Goal: Task Accomplishment & Management: Manage account settings

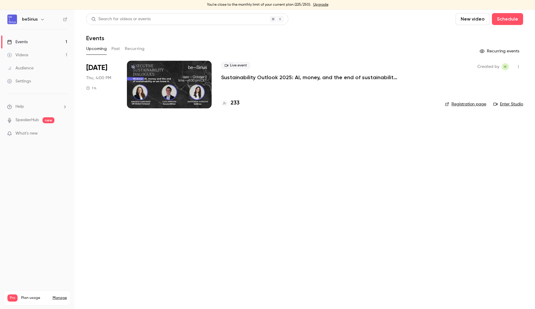
click at [52, 53] on link "Videos 1" at bounding box center [37, 54] width 74 height 13
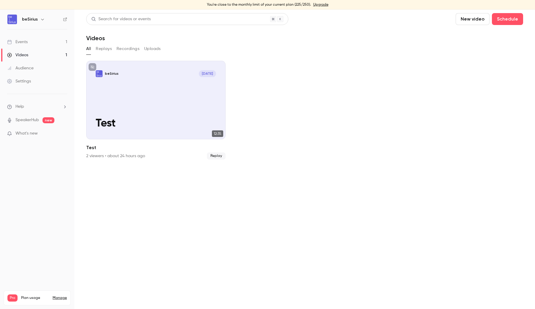
click at [56, 43] on link "Events 1" at bounding box center [37, 41] width 74 height 13
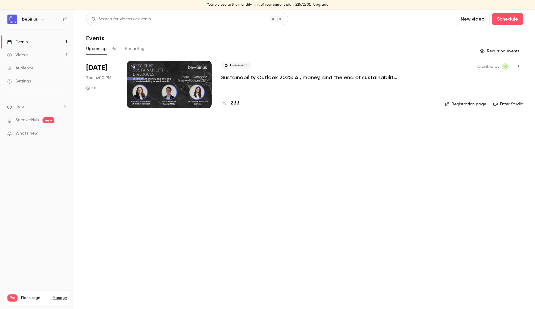
click at [163, 89] on div at bounding box center [169, 85] width 85 height 48
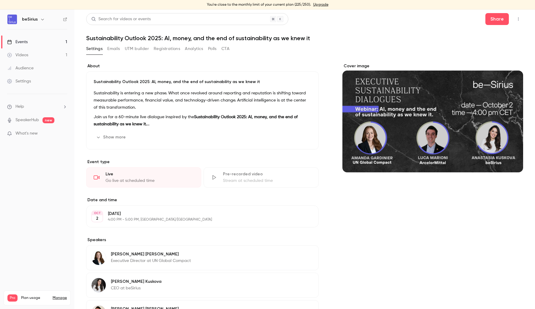
click at [115, 46] on button "Emails" at bounding box center [113, 49] width 12 height 10
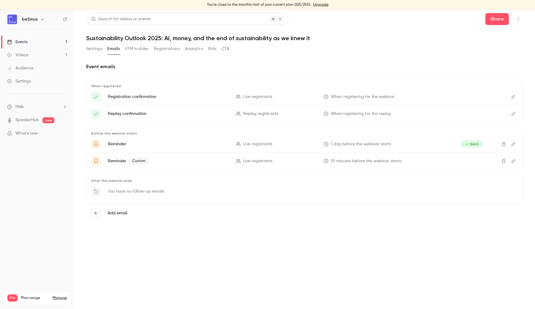
click at [154, 146] on p "Reminder" at bounding box center [168, 144] width 121 height 6
